Goal: Transaction & Acquisition: Purchase product/service

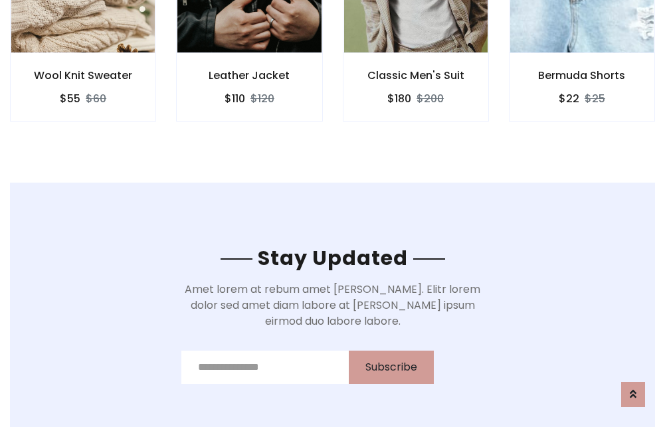
scroll to position [2001, 0]
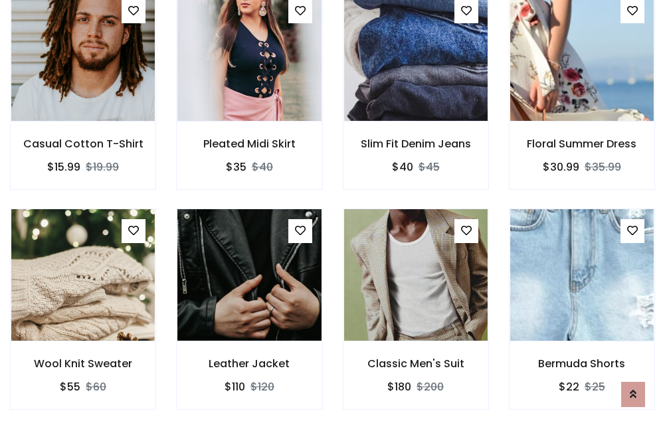
click at [333, 213] on div "Classic Men's Suit $180 $200" at bounding box center [416, 319] width 166 height 220
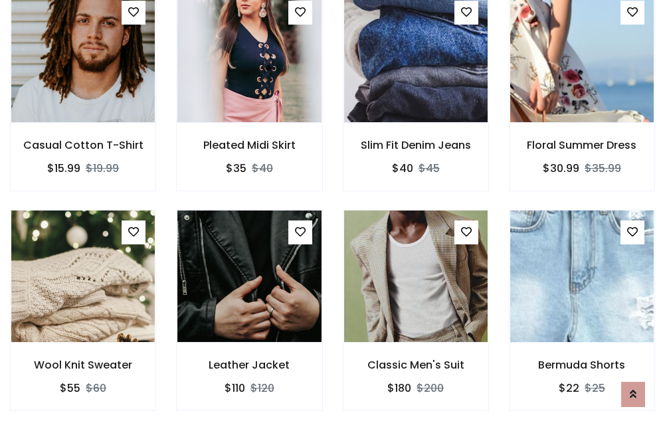
click at [333, 213] on div "Classic Men's Suit $180 $200" at bounding box center [416, 320] width 166 height 220
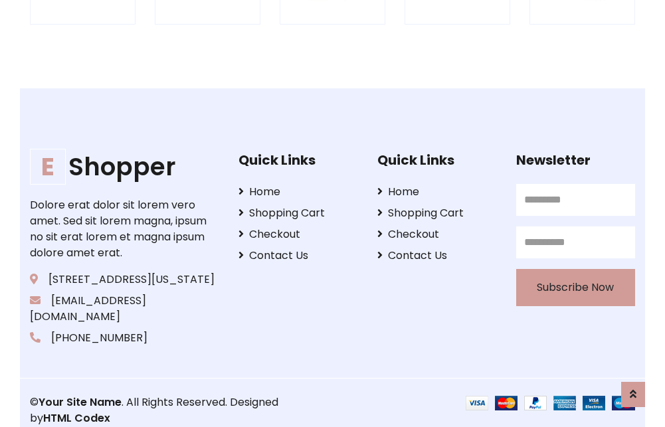
scroll to position [2529, 0]
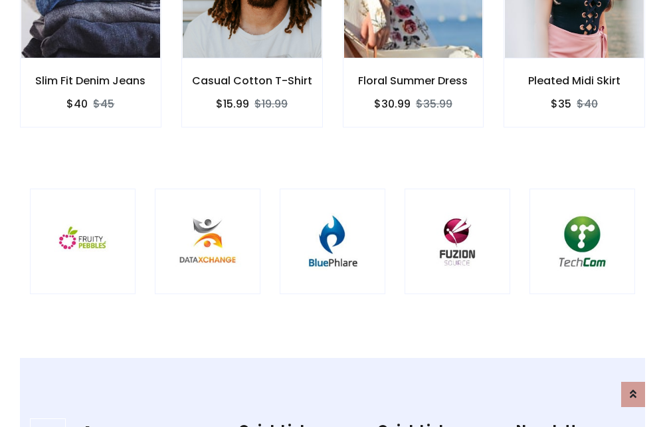
click at [332, 213] on img at bounding box center [332, 241] width 72 height 72
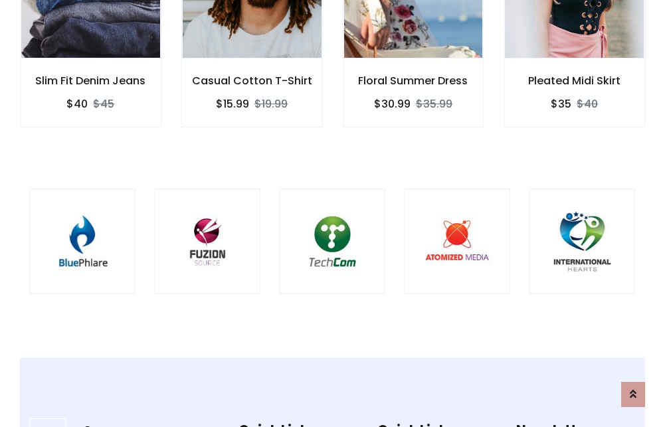
click at [332, 213] on img at bounding box center [332, 241] width 72 height 72
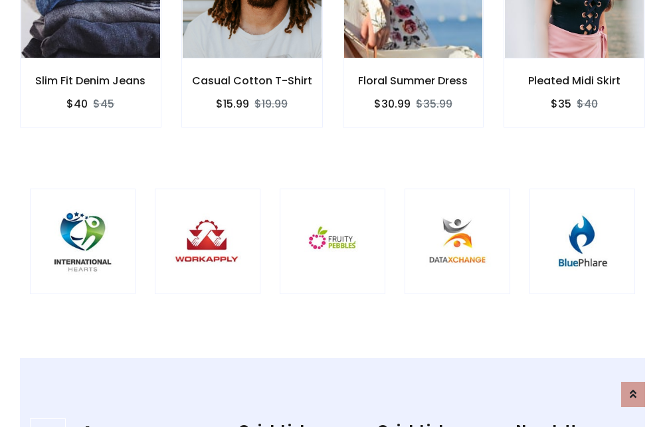
scroll to position [0, 0]
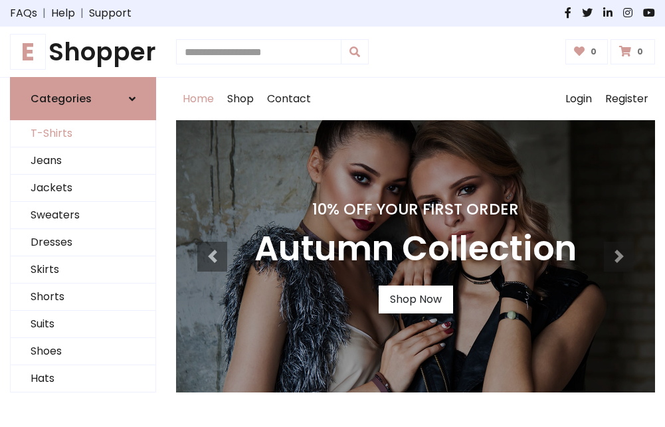
click at [83, 134] on link "T-Shirts" at bounding box center [83, 133] width 145 height 27
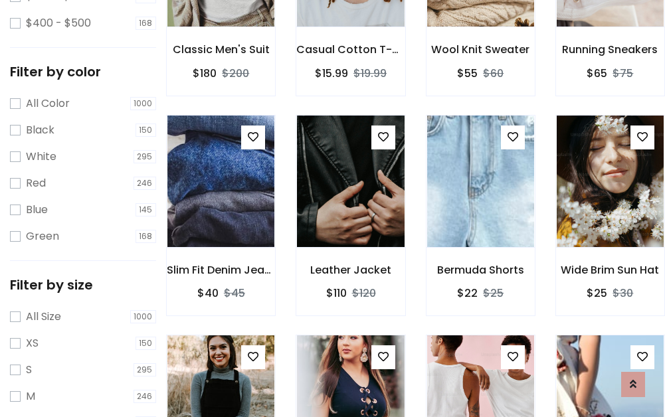
scroll to position [466, 0]
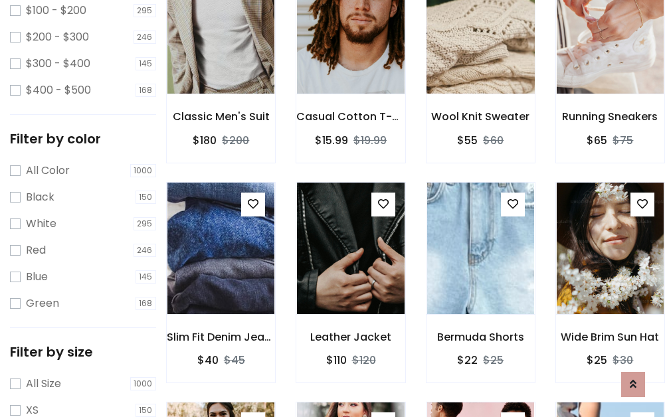
click at [480, 47] on img at bounding box center [480, 27] width 128 height 319
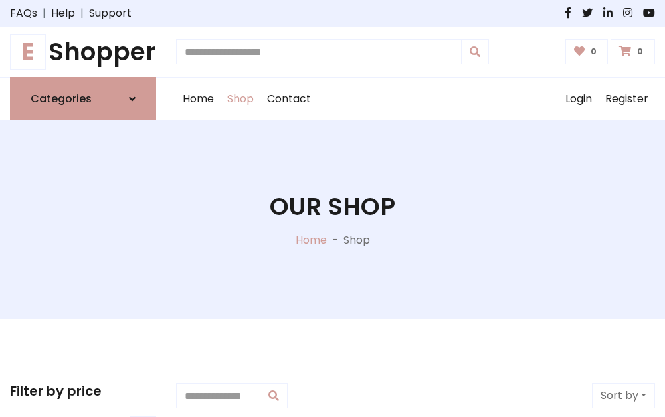
click at [83, 52] on h1 "E Shopper" at bounding box center [83, 51] width 146 height 29
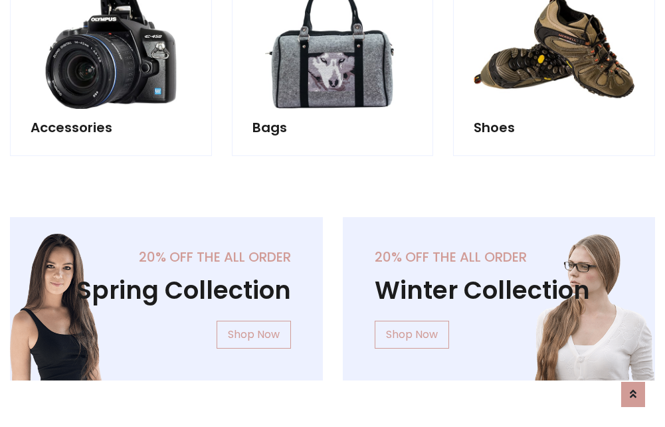
scroll to position [1291, 0]
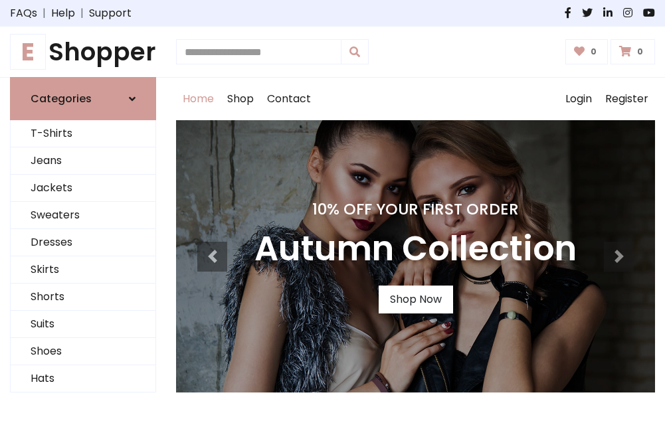
scroll to position [436, 0]
